Goal: Task Accomplishment & Management: Manage account settings

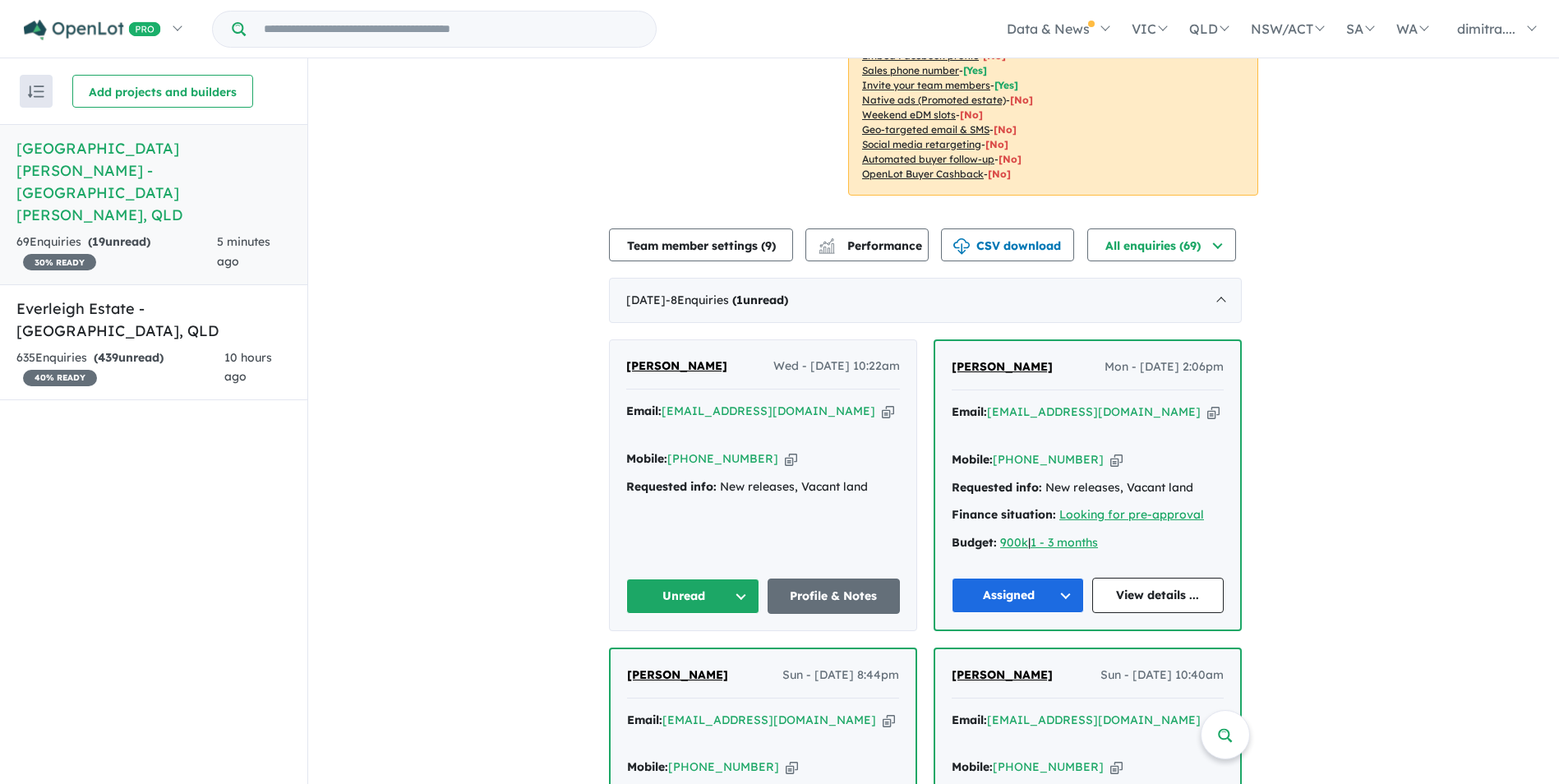
scroll to position [729, 0]
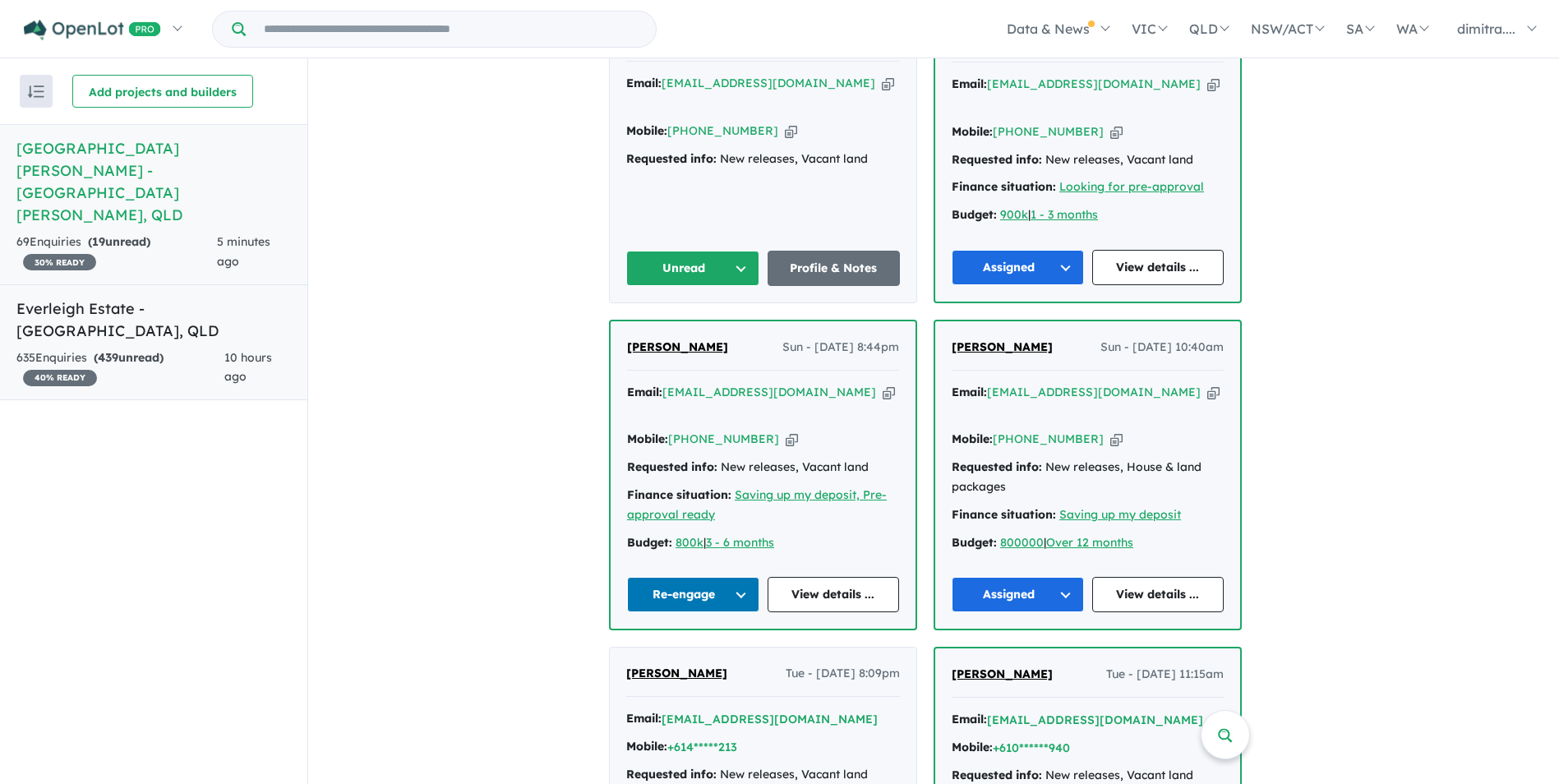
click at [158, 284] on link "Everleigh Estate - Greenbank , QLD 635 Enquir ies ( 439 unread) 40 % READY 10 h…" at bounding box center [154, 342] width 307 height 117
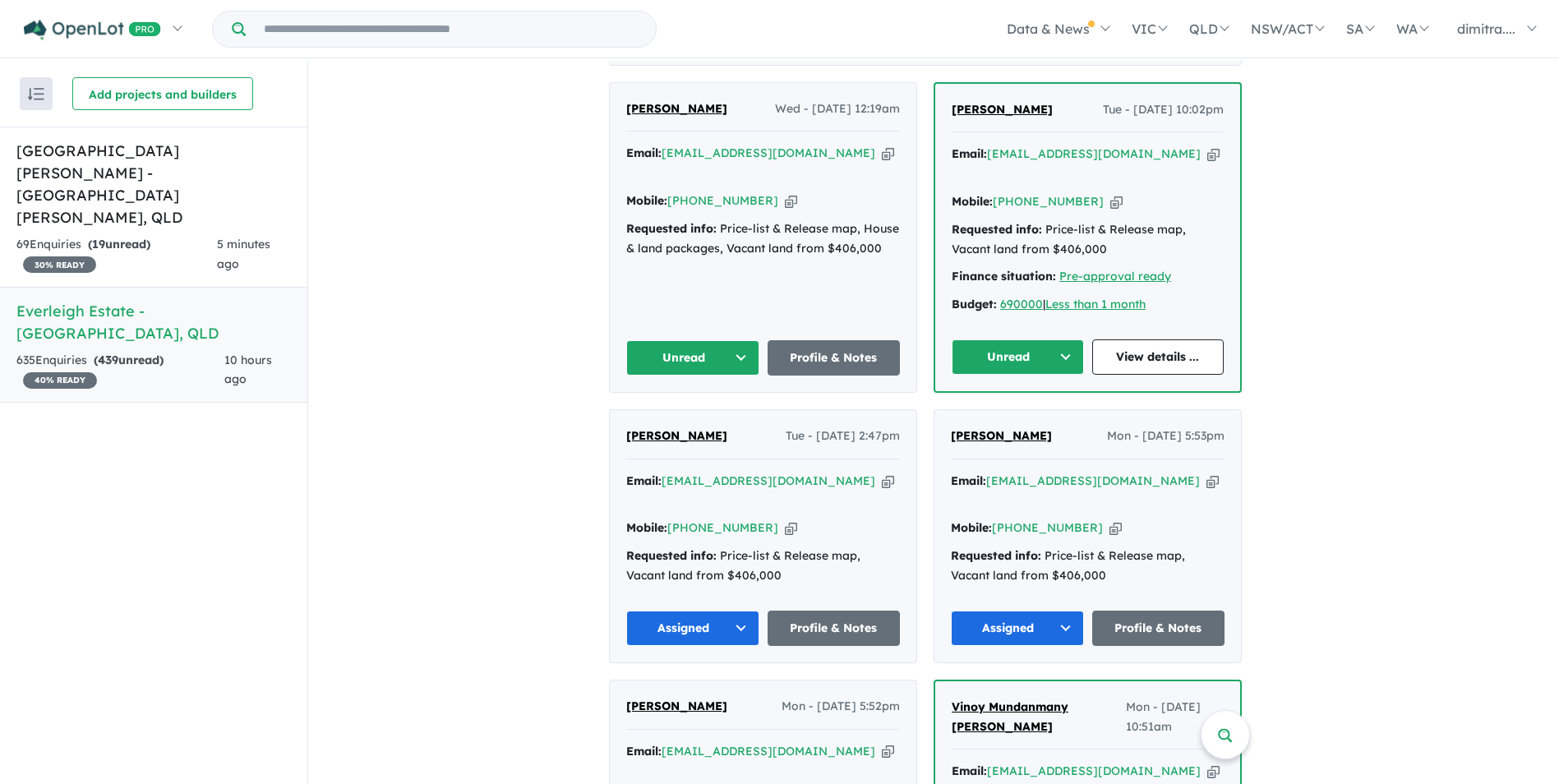
scroll to position [657, 0]
click at [1160, 344] on link "View details ..." at bounding box center [1158, 355] width 132 height 35
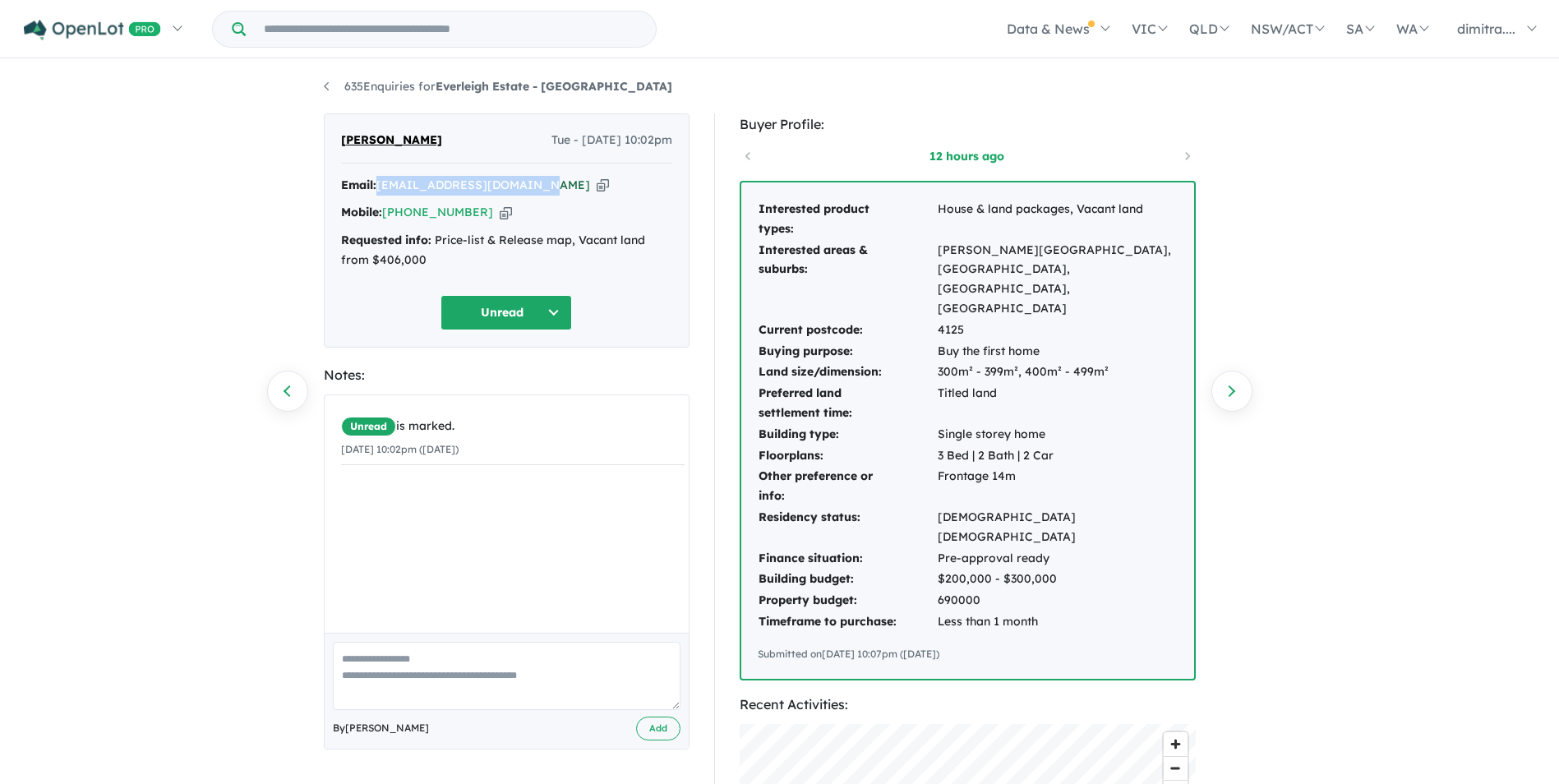
drag, startPoint x: 534, startPoint y: 188, endPoint x: 381, endPoint y: 187, distance: 153.0
click at [381, 187] on div "Email: jsjobanpreet32@gmail.com Copied!" at bounding box center [506, 185] width 331 height 20
drag, startPoint x: 381, startPoint y: 187, endPoint x: 421, endPoint y: 186, distance: 40.0
copy a%20Everleigh%20Estate%20-%20Greenbank"] "jsjobanpreet32@gmail.com"
drag, startPoint x: 474, startPoint y: 212, endPoint x: 384, endPoint y: 212, distance: 90.0
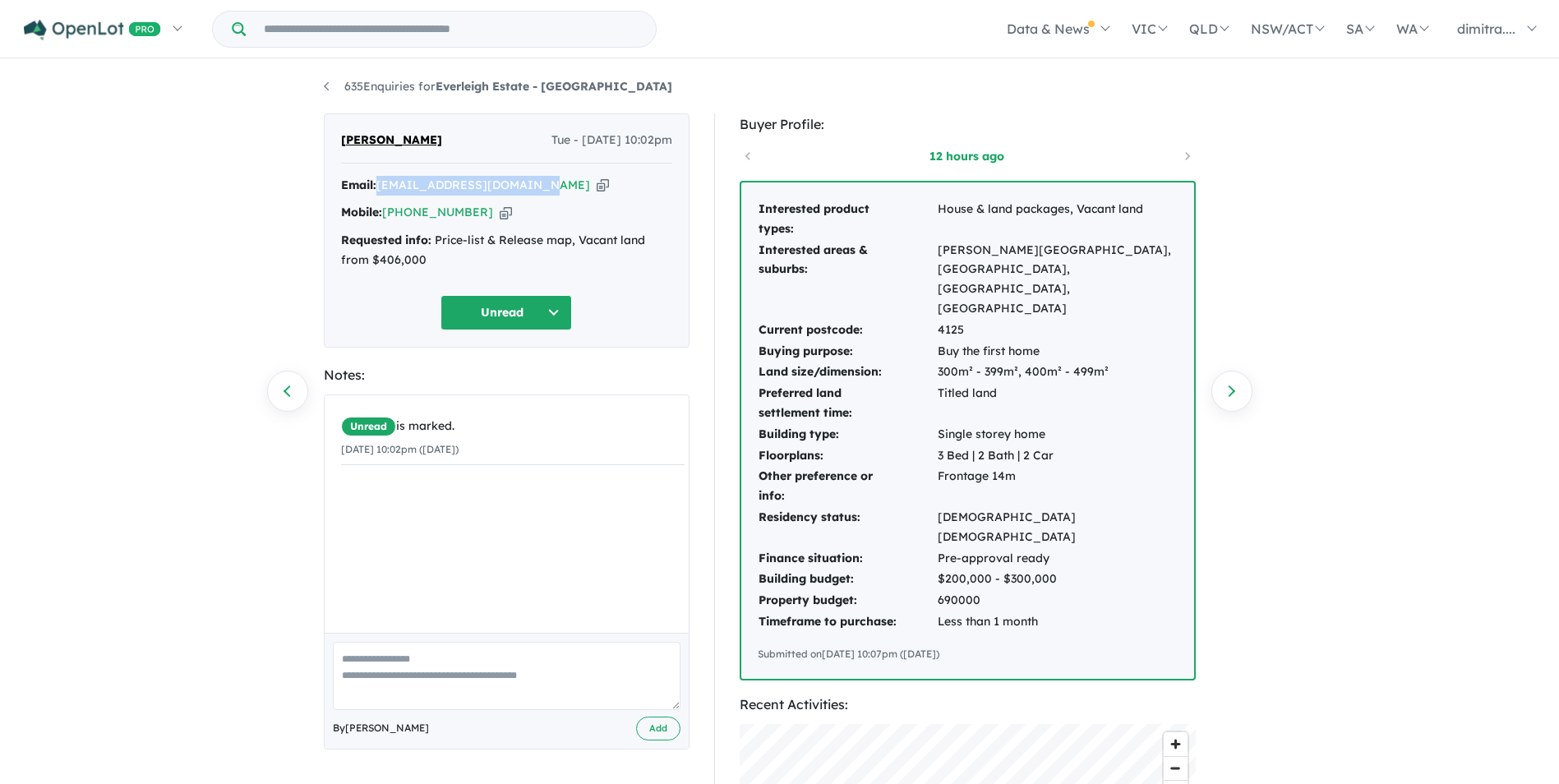
click at [384, 212] on div "Mobile: +61 478 574 142 Copied!" at bounding box center [506, 213] width 331 height 20
drag, startPoint x: 384, startPoint y: 212, endPoint x: 407, endPoint y: 212, distance: 23.0
copy link "+61 478 574 142"
drag, startPoint x: 456, startPoint y: 140, endPoint x: 329, endPoint y: 140, distance: 127.0
click at [329, 140] on div "Jobanpreet Singh Tue - 12/08/2025, 10:02pm Email: jsjobanpreet32@gmail.com Copi…" at bounding box center [506, 230] width 365 height 234
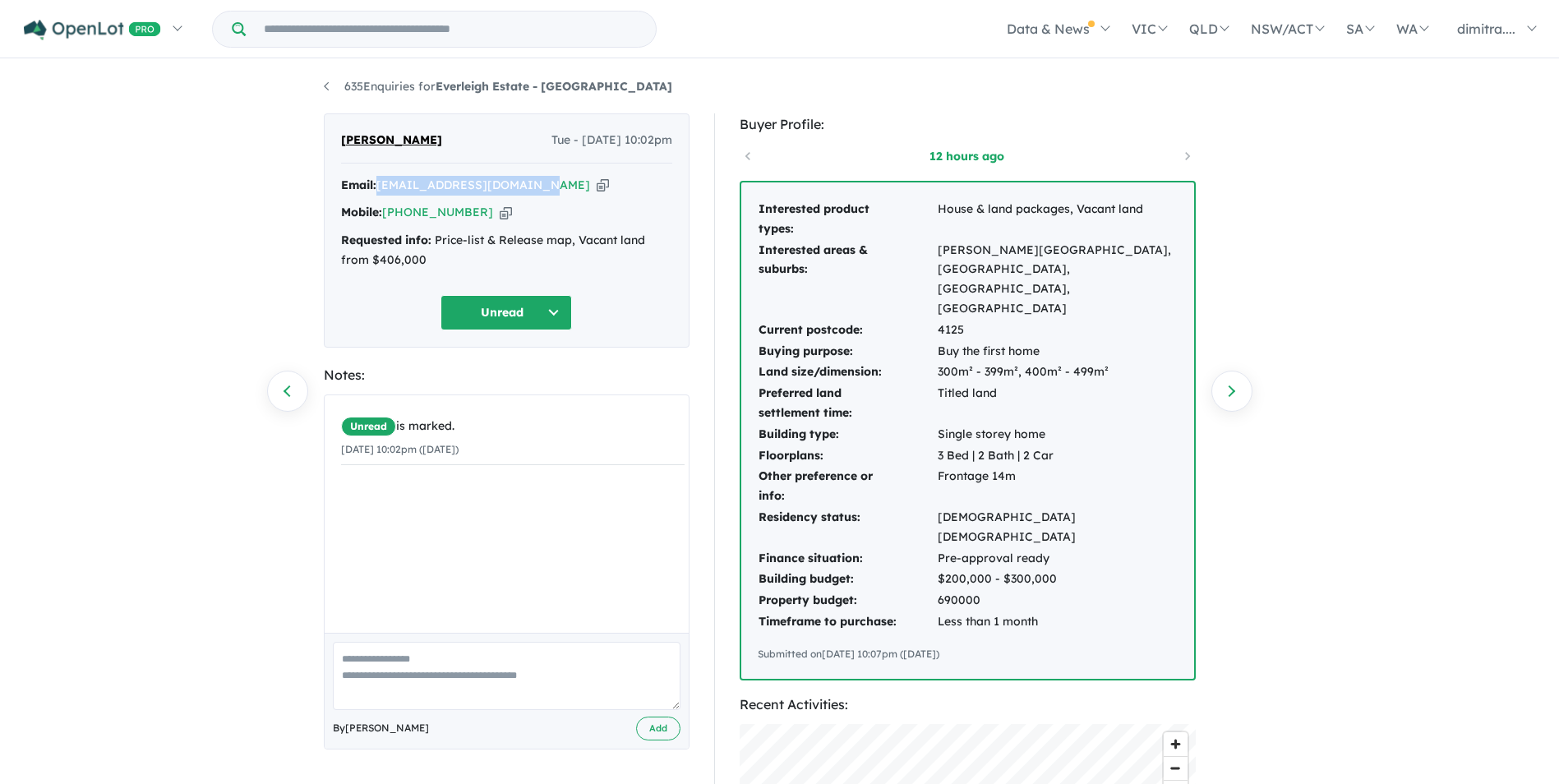
drag, startPoint x: 329, startPoint y: 140, endPoint x: 363, endPoint y: 140, distance: 34.0
copy span "[PERSON_NAME]"
click at [500, 307] on button "Unread" at bounding box center [505, 312] width 131 height 35
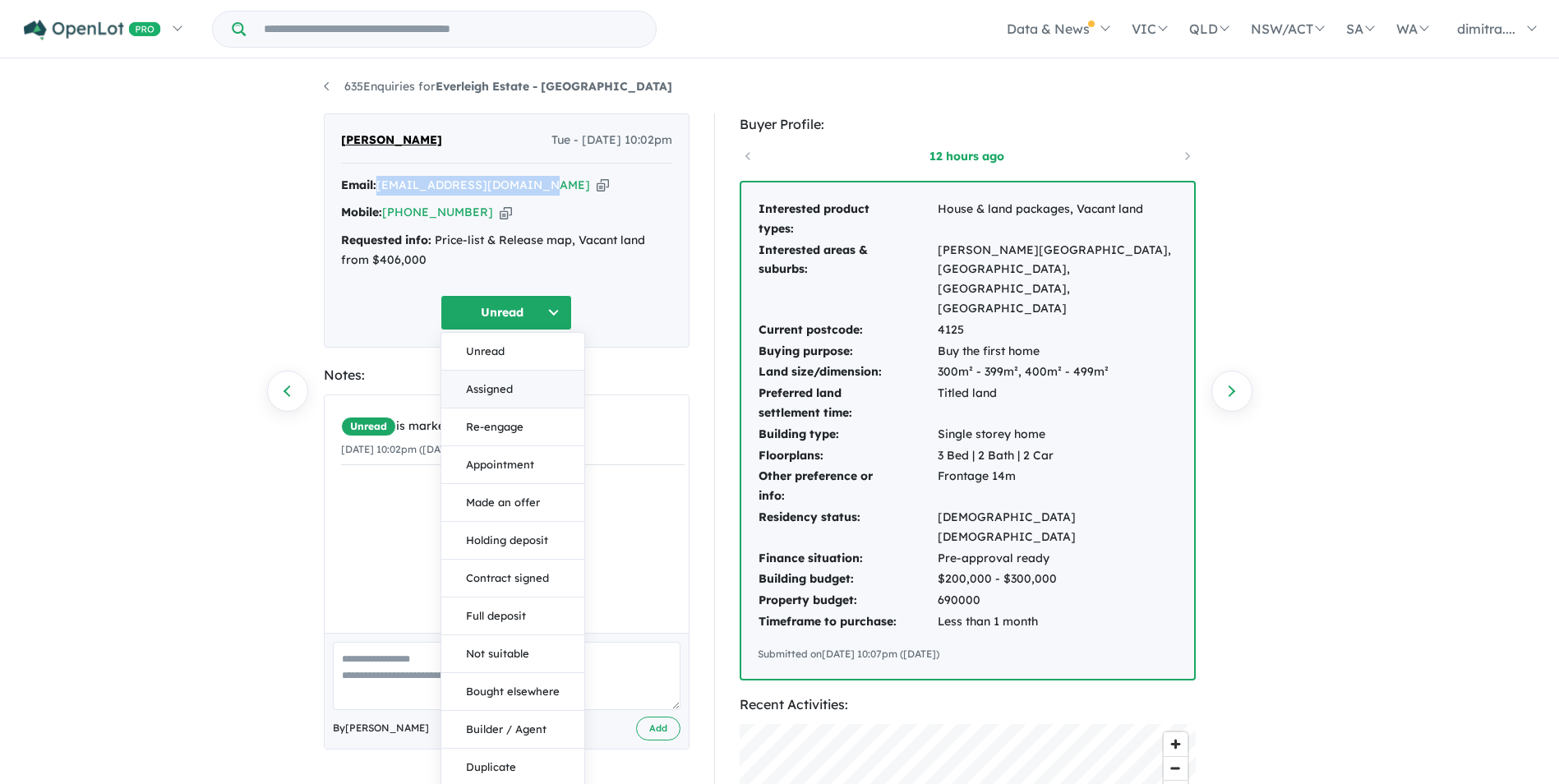
click at [518, 397] on button "Assigned" at bounding box center [513, 390] width 143 height 38
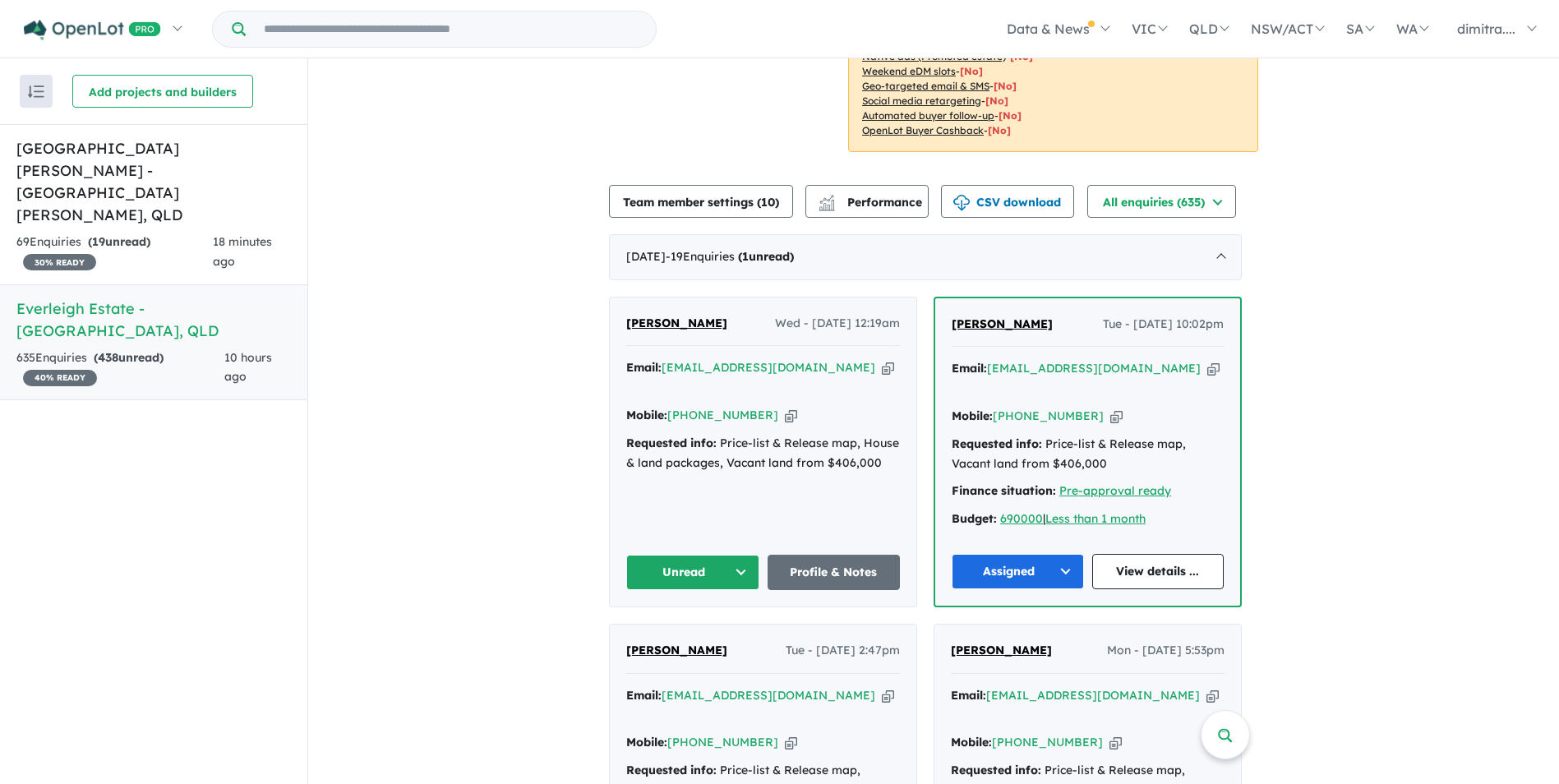
scroll to position [581, 0]
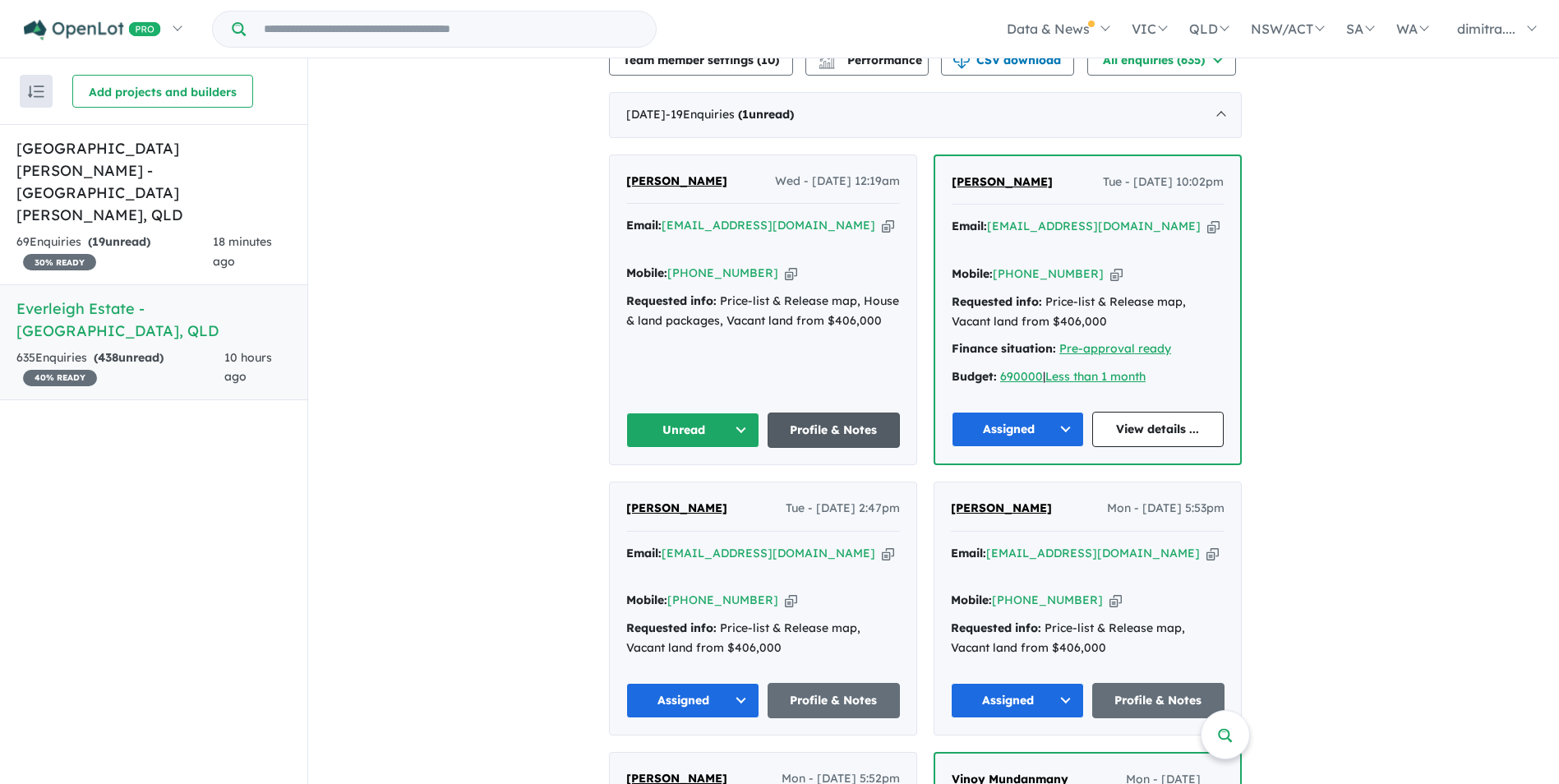
click at [824, 414] on link "Profile & Notes" at bounding box center [834, 430] width 133 height 35
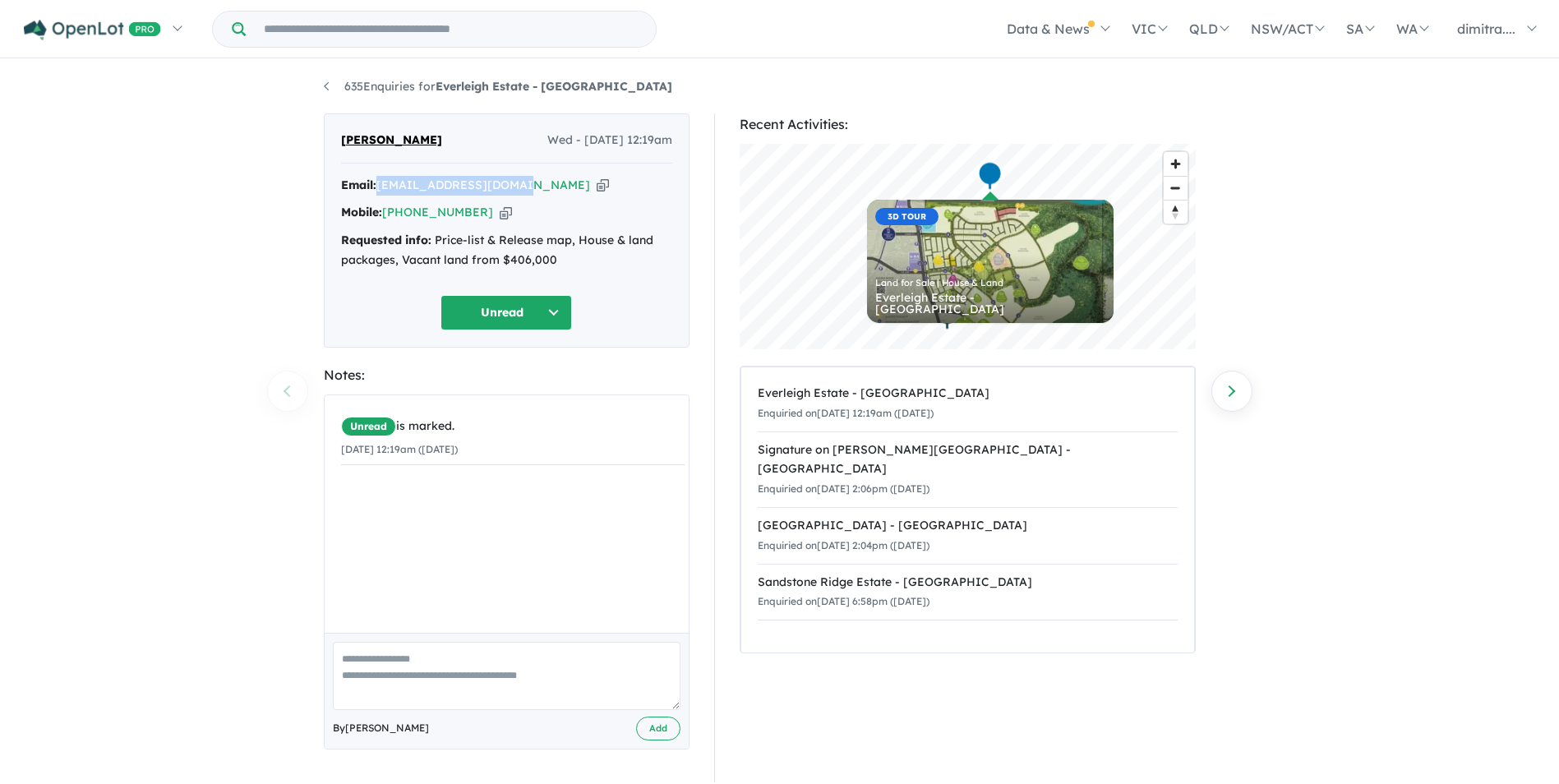
drag, startPoint x: 516, startPoint y: 187, endPoint x: 376, endPoint y: 189, distance: 140.0
click at [376, 189] on div "Email: [EMAIL_ADDRESS][DOMAIN_NAME] Copied!" at bounding box center [506, 185] width 331 height 20
drag, startPoint x: 376, startPoint y: 189, endPoint x: 411, endPoint y: 186, distance: 35.1
copy div "[EMAIL_ADDRESS][DOMAIN_NAME]"
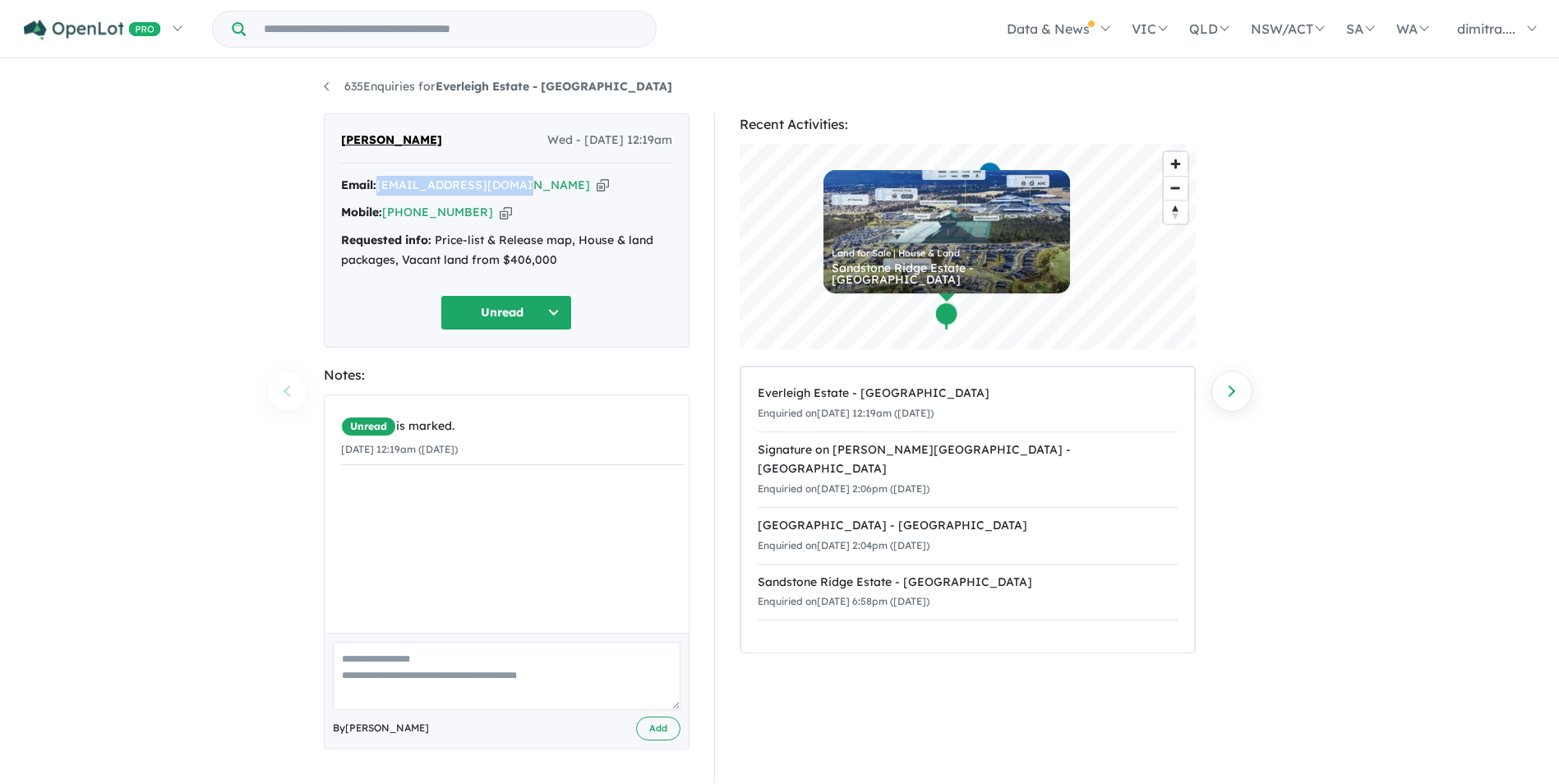
click at [480, 316] on button "Unread" at bounding box center [505, 312] width 131 height 35
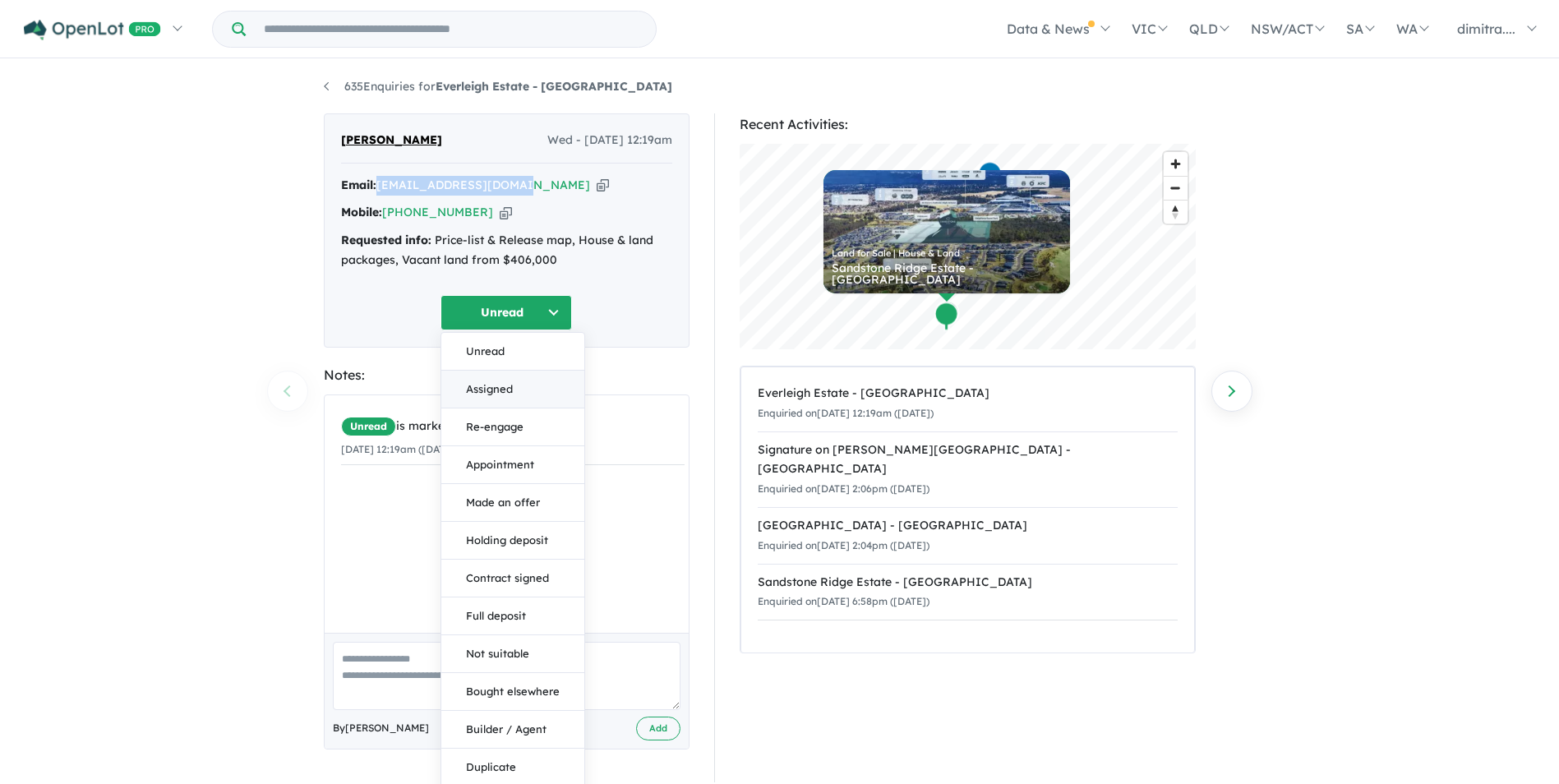
click at [509, 390] on button "Assigned" at bounding box center [513, 390] width 143 height 38
